Goal: Transaction & Acquisition: Subscribe to service/newsletter

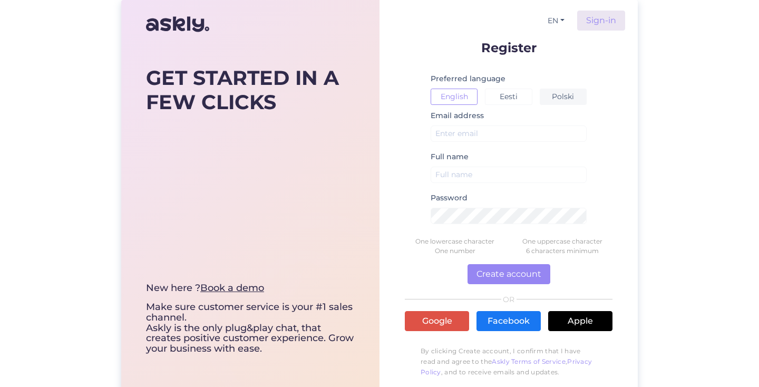
click at [560, 94] on button "Polski" at bounding box center [562, 97] width 47 height 16
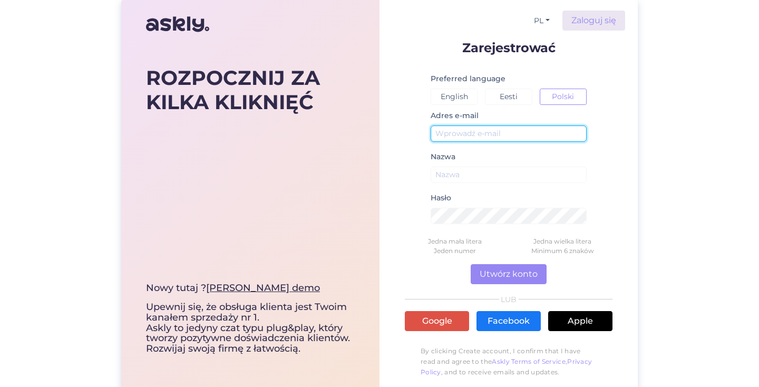
click at [463, 136] on input "text" at bounding box center [508, 133] width 156 height 16
type input "[EMAIL_ADDRESS][DOMAIN_NAME]"
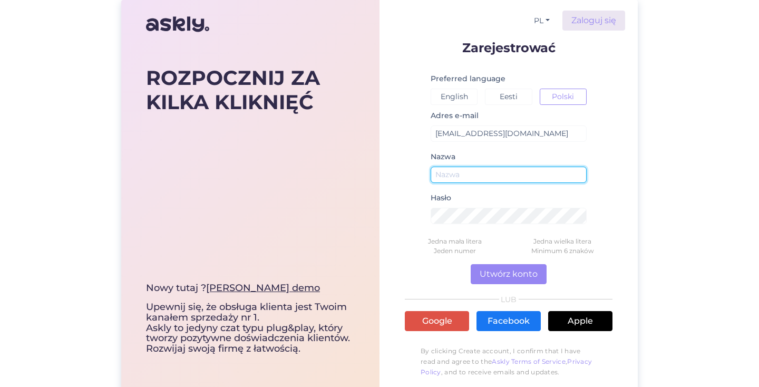
click at [514, 177] on input "text" at bounding box center [508, 174] width 156 height 16
drag, startPoint x: 467, startPoint y: 175, endPoint x: 415, endPoint y: 171, distance: 52.8
click at [415, 171] on form "Zarejestrować Preferred language English Eesti Polski Adres e-mail dd@thecollec…" at bounding box center [509, 211] width 208 height 341
type input "GrailPoint"
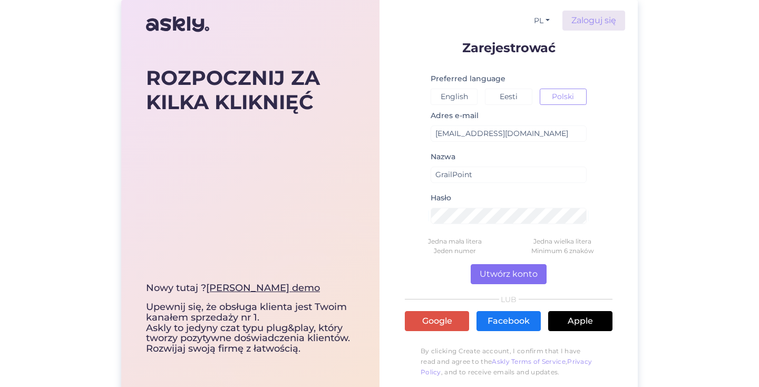
click at [496, 277] on button "Utwórz konto" at bounding box center [508, 274] width 76 height 20
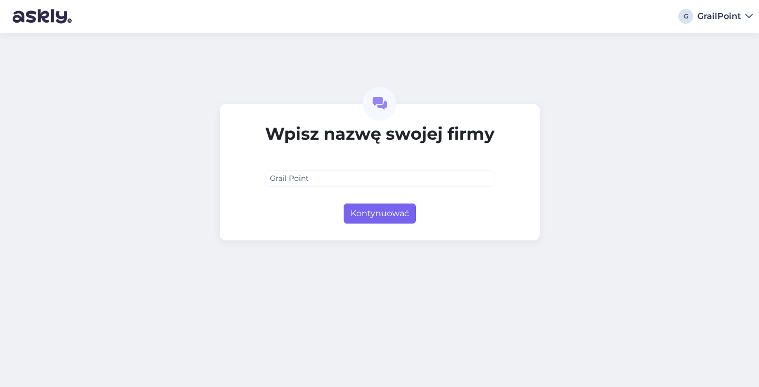
type input "Grail Point"
click at [395, 210] on button "Kontynuować" at bounding box center [379, 213] width 72 height 20
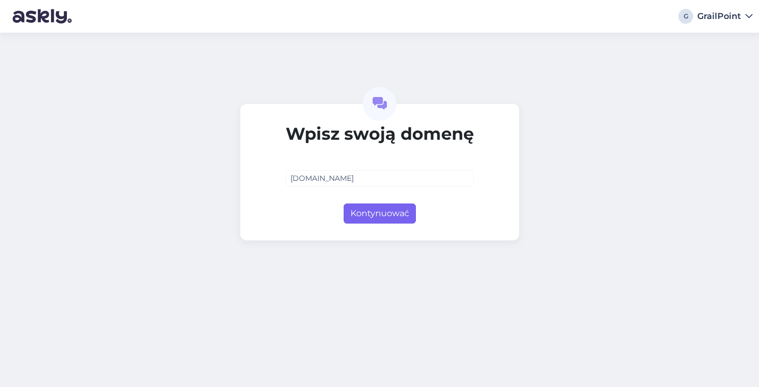
type input "[DOMAIN_NAME]"
click at [355, 209] on button "Kontynuować" at bounding box center [379, 213] width 72 height 20
click at [374, 218] on button "Kontynuować" at bounding box center [379, 213] width 72 height 20
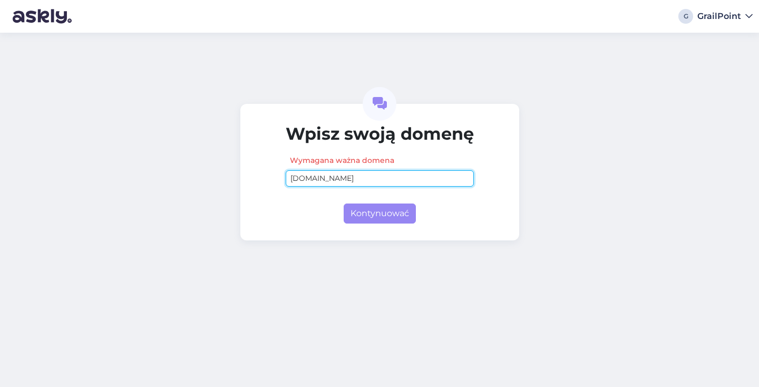
click at [343, 180] on input "[DOMAIN_NAME]" at bounding box center [380, 178] width 188 height 16
drag, startPoint x: 315, startPoint y: 178, endPoint x: 202, endPoint y: 175, distance: 112.8
click at [201, 175] on div "Wpisz swoją domenę Wymagana ważna domena [DOMAIN_NAME] Kontynuować" at bounding box center [379, 210] width 759 height 354
click at [384, 284] on div "Wpisz swoją domenę Wymagana ważna domena Kontynuować" at bounding box center [379, 210] width 759 height 354
click at [347, 174] on input "text" at bounding box center [380, 178] width 188 height 16
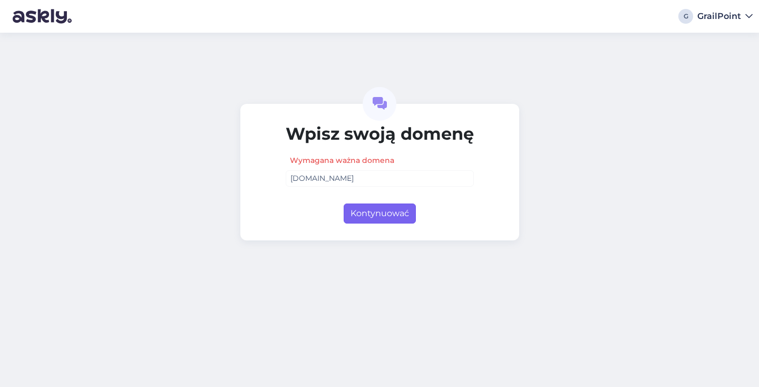
drag, startPoint x: 391, startPoint y: 210, endPoint x: 348, endPoint y: 215, distance: 44.0
click at [391, 210] on button "Kontynuować" at bounding box center [379, 213] width 72 height 20
type input "[DOMAIN_NAME]"
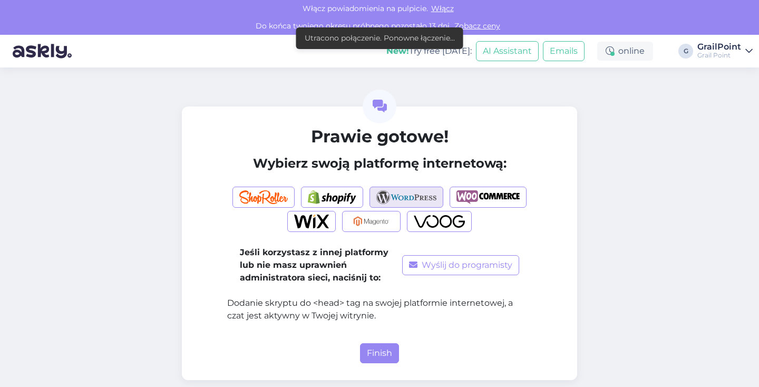
click at [399, 197] on img "button" at bounding box center [406, 197] width 61 height 14
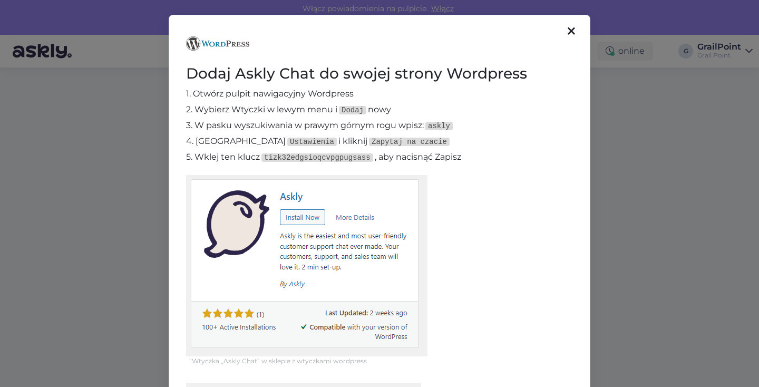
click at [572, 33] on icon at bounding box center [570, 32] width 7 height 12
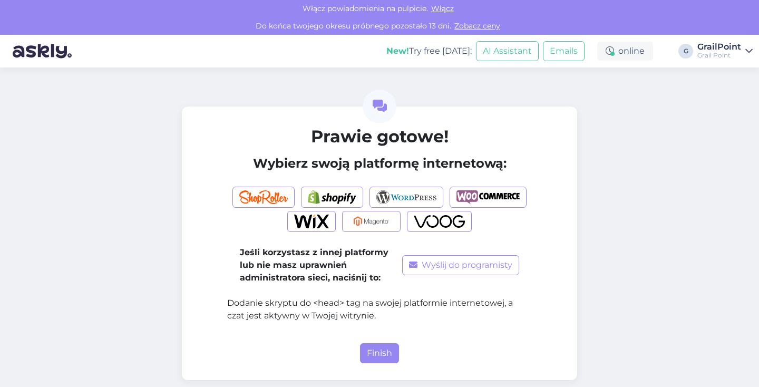
click at [466, 27] on link "Zobacz ceny" at bounding box center [477, 25] width 52 height 9
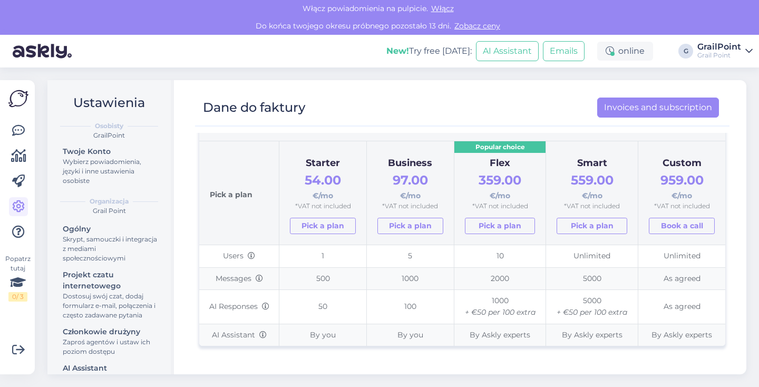
scroll to position [78, 0]
